Goal: Task Accomplishment & Management: Manage account settings

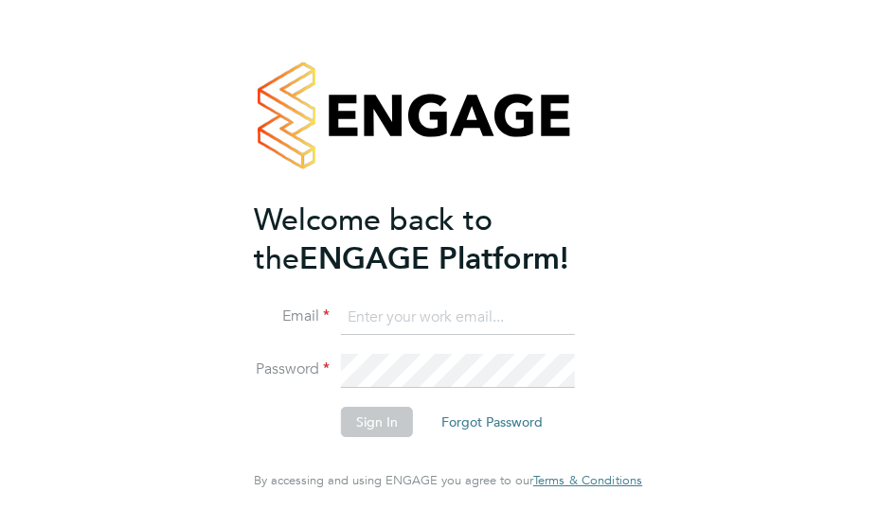
click at [402, 328] on input at bounding box center [458, 318] width 234 height 34
click at [403, 327] on input at bounding box center [458, 318] width 234 height 34
type input "[EMAIL_ADDRESS][PERSON_NAME][DOMAIN_NAME]"
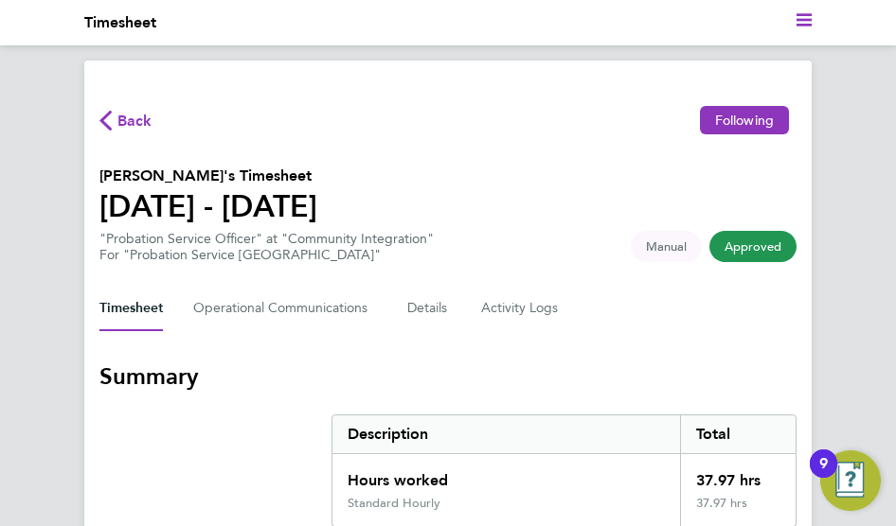
click at [132, 121] on span "Back" at bounding box center [134, 121] width 35 height 23
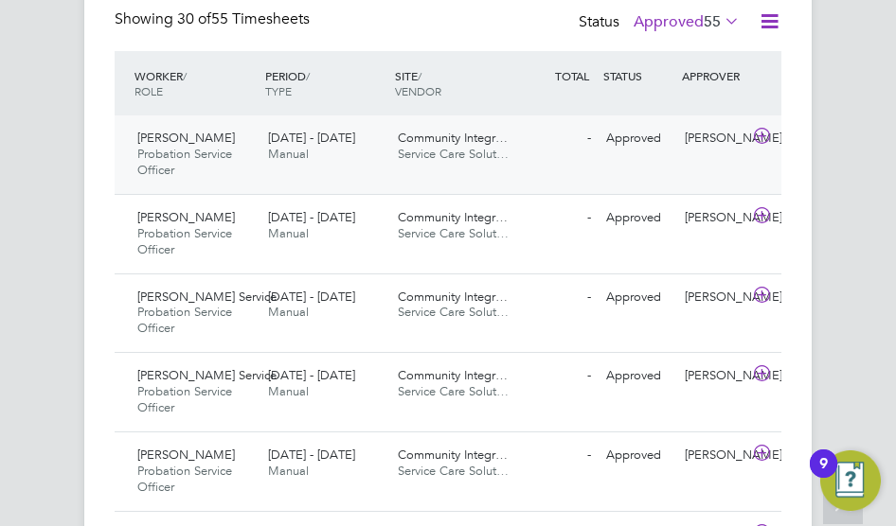
click at [427, 169] on div "Community Integr… Service Care Solut…" at bounding box center [455, 146] width 131 height 47
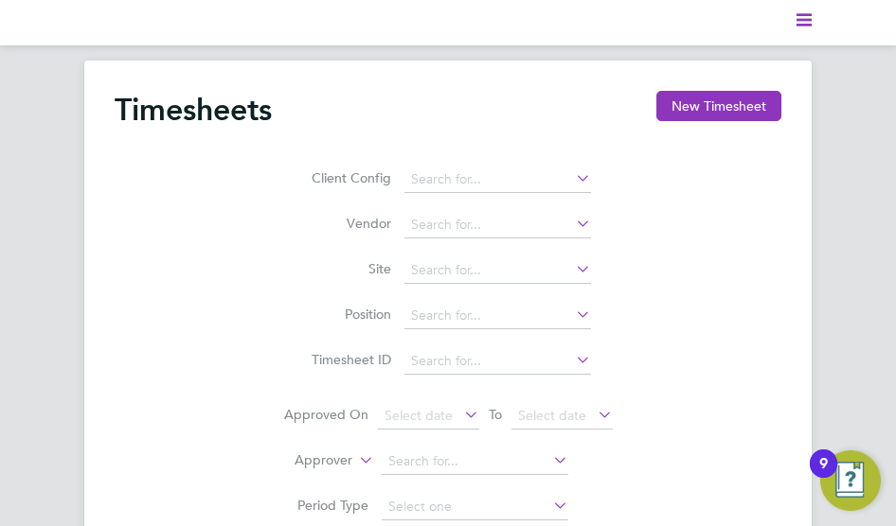
click at [807, 14] on polygon "Main navigation" at bounding box center [803, 14] width 15 height 3
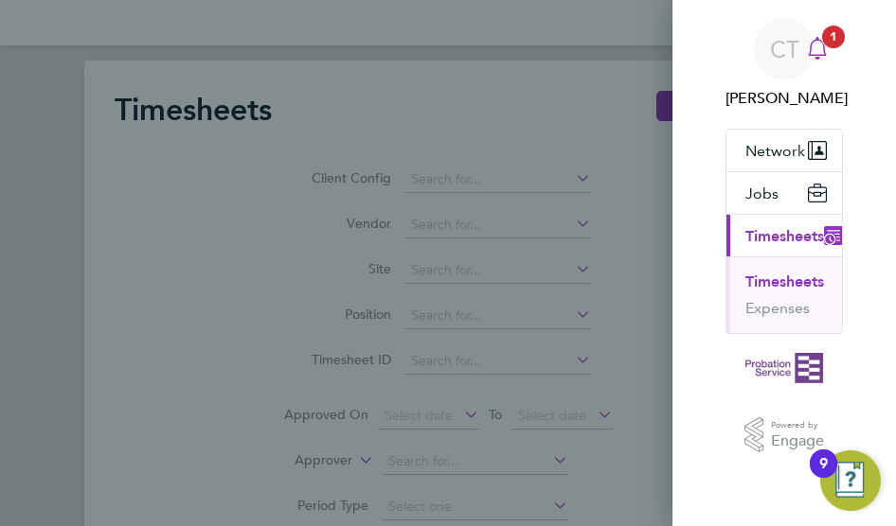
click at [820, 46] on icon at bounding box center [817, 48] width 23 height 23
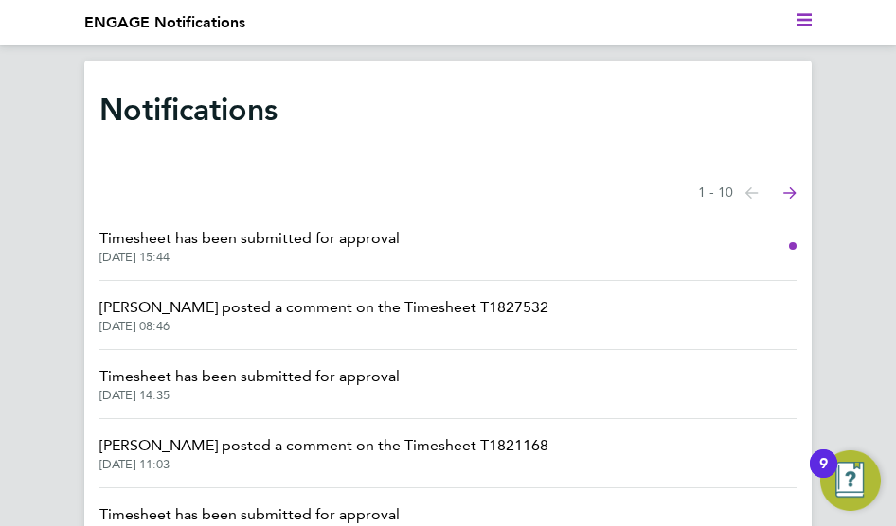
click at [368, 244] on span "Timesheet has been submitted for approval" at bounding box center [249, 238] width 300 height 23
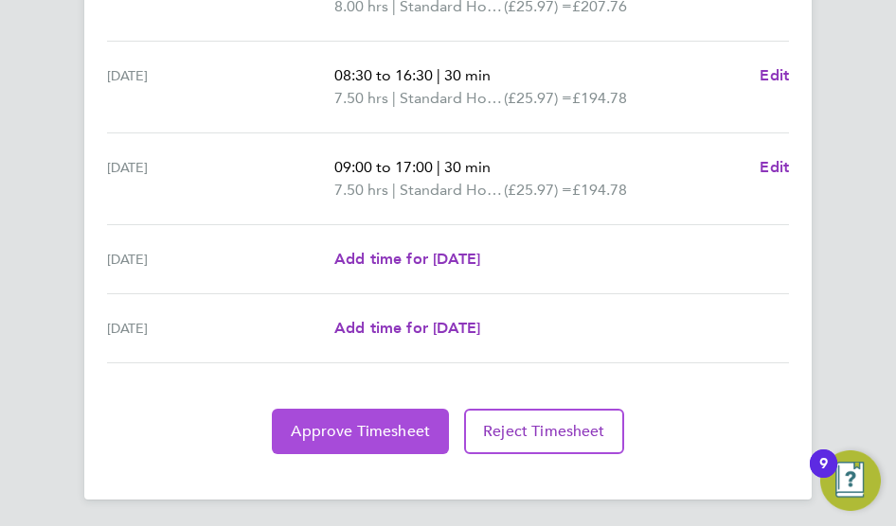
click at [443, 432] on button "Approve Timesheet" at bounding box center [360, 431] width 177 height 45
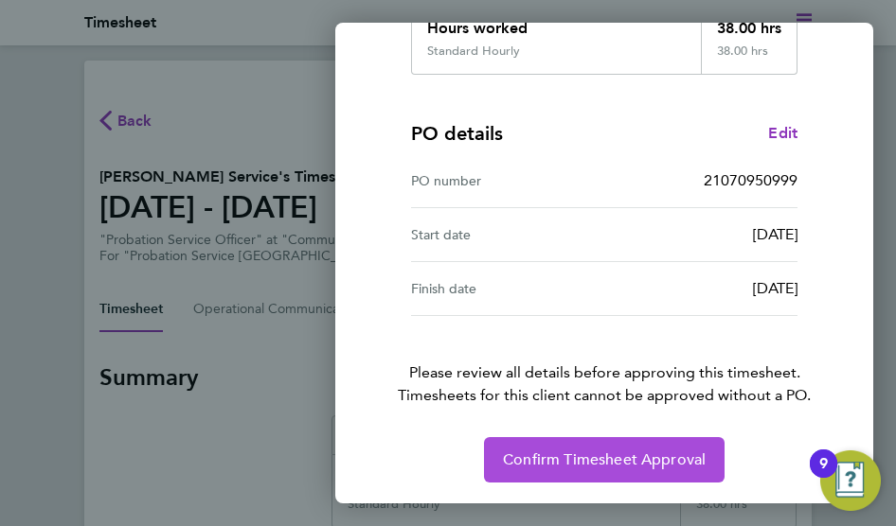
click at [521, 453] on span "Confirm Timesheet Approval" at bounding box center [604, 460] width 203 height 19
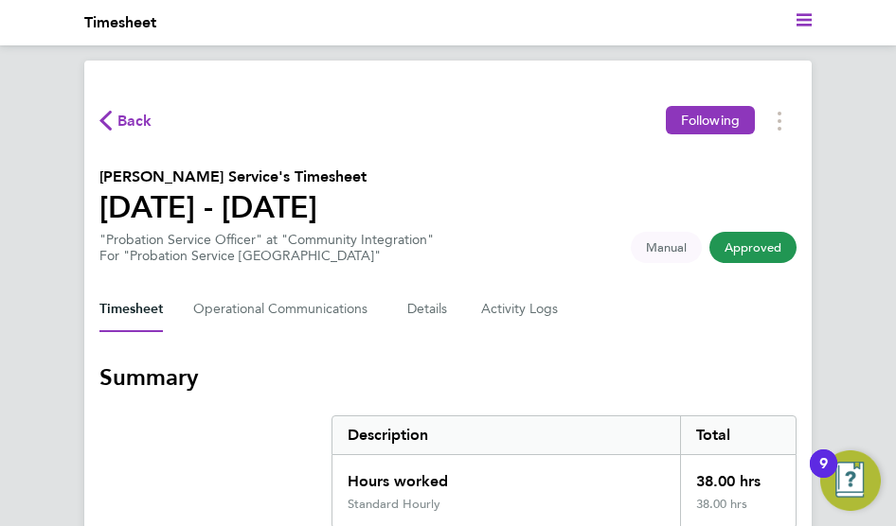
click at [134, 125] on span "Back" at bounding box center [134, 121] width 35 height 23
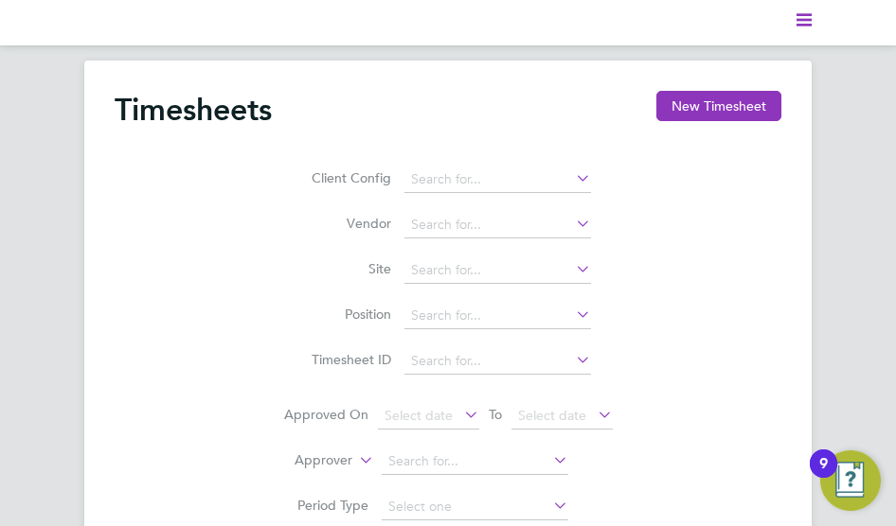
click at [806, 24] on polygon "Main navigation" at bounding box center [803, 25] width 15 height 3
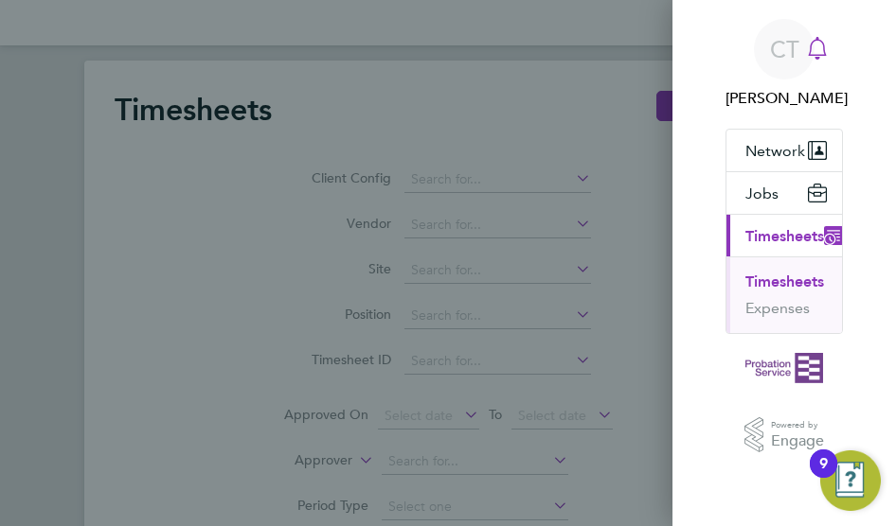
click at [820, 47] on icon at bounding box center [817, 48] width 23 height 23
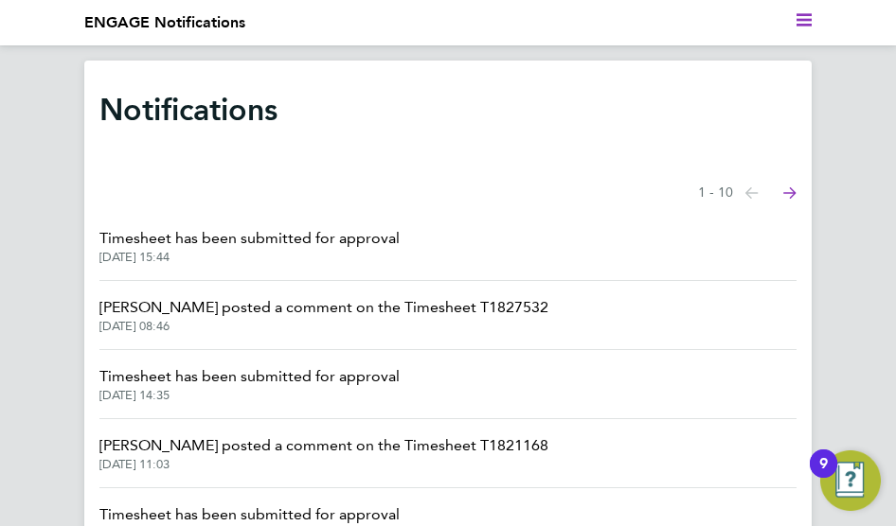
click at [380, 393] on span "[DATE] 14:35" at bounding box center [249, 395] width 300 height 15
